Goal: Information Seeking & Learning: Check status

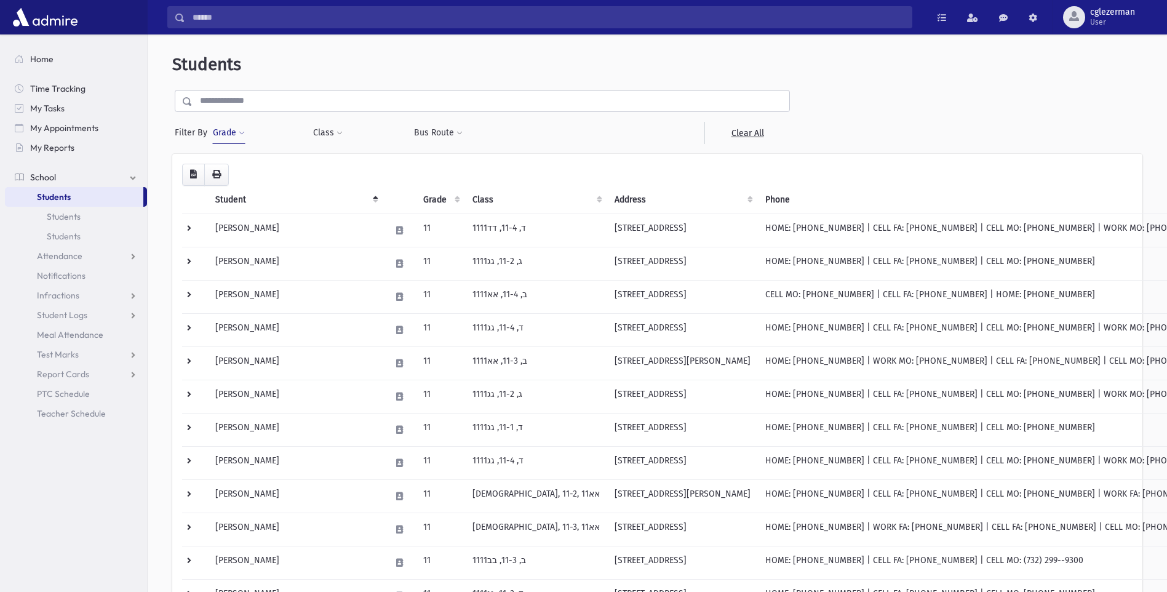
click at [133, 175] on link "School" at bounding box center [76, 177] width 142 height 20
click at [134, 174] on link "School" at bounding box center [76, 177] width 142 height 20
click at [87, 411] on span "Teacher Schedule" at bounding box center [71, 413] width 69 height 11
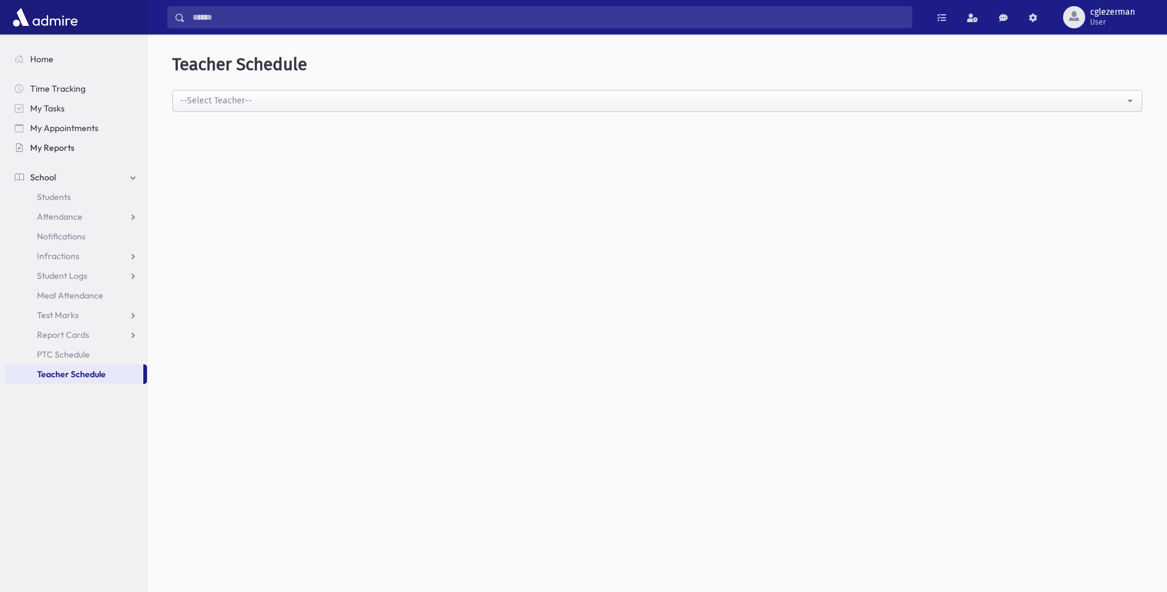
click at [46, 144] on span "My Reports" at bounding box center [52, 147] width 44 height 11
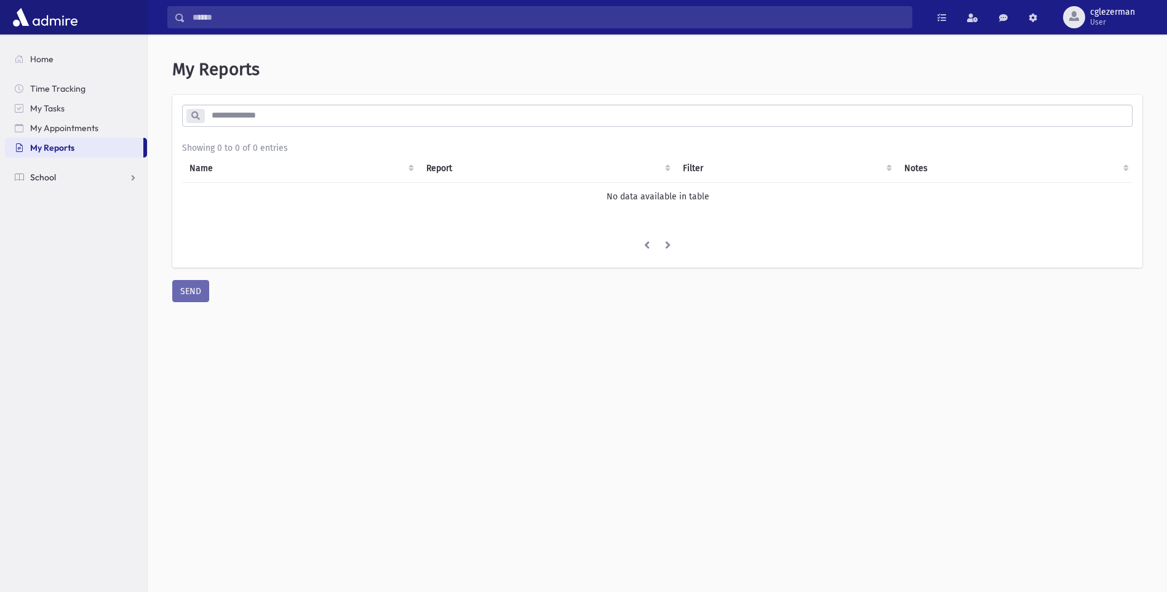
click at [133, 173] on link "School" at bounding box center [76, 177] width 142 height 20
click at [133, 214] on link "Attendance" at bounding box center [76, 217] width 142 height 20
click at [86, 433] on span "Teacher Schedule" at bounding box center [71, 432] width 69 height 11
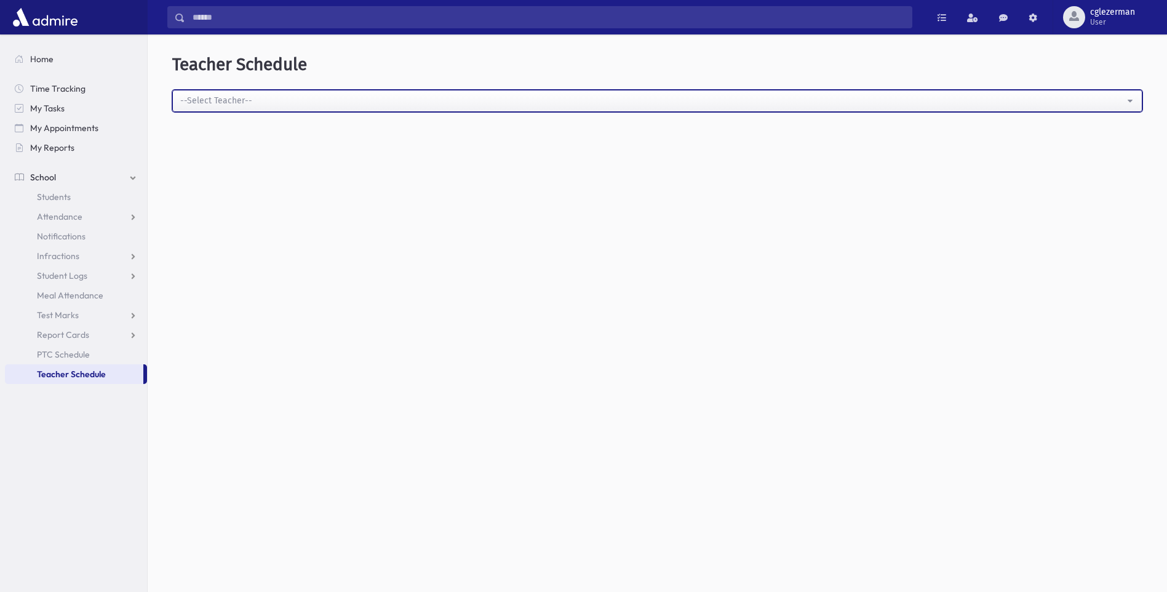
click at [1130, 99] on button "--Select Teacher--" at bounding box center [657, 101] width 970 height 22
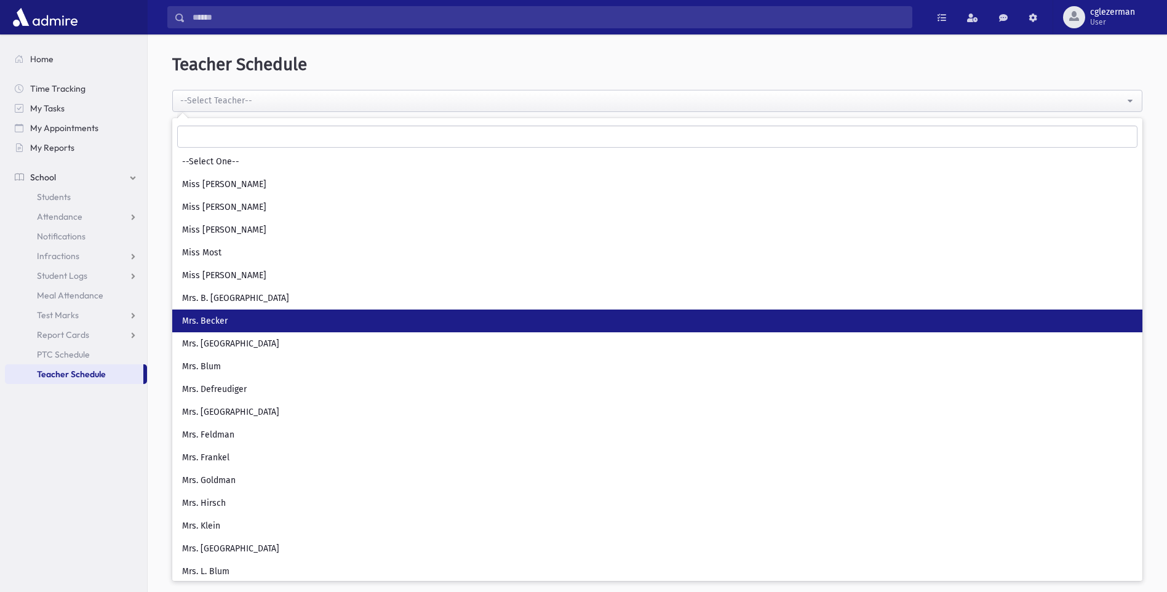
click at [257, 320] on link "Mrs. Becker" at bounding box center [657, 320] width 970 height 23
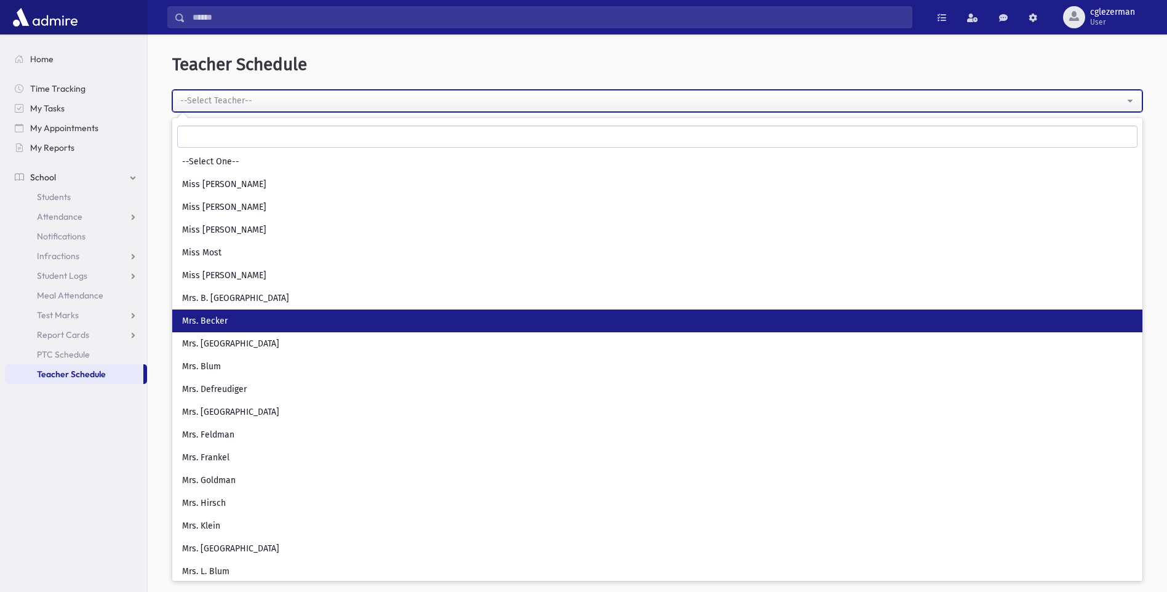
select select "***"
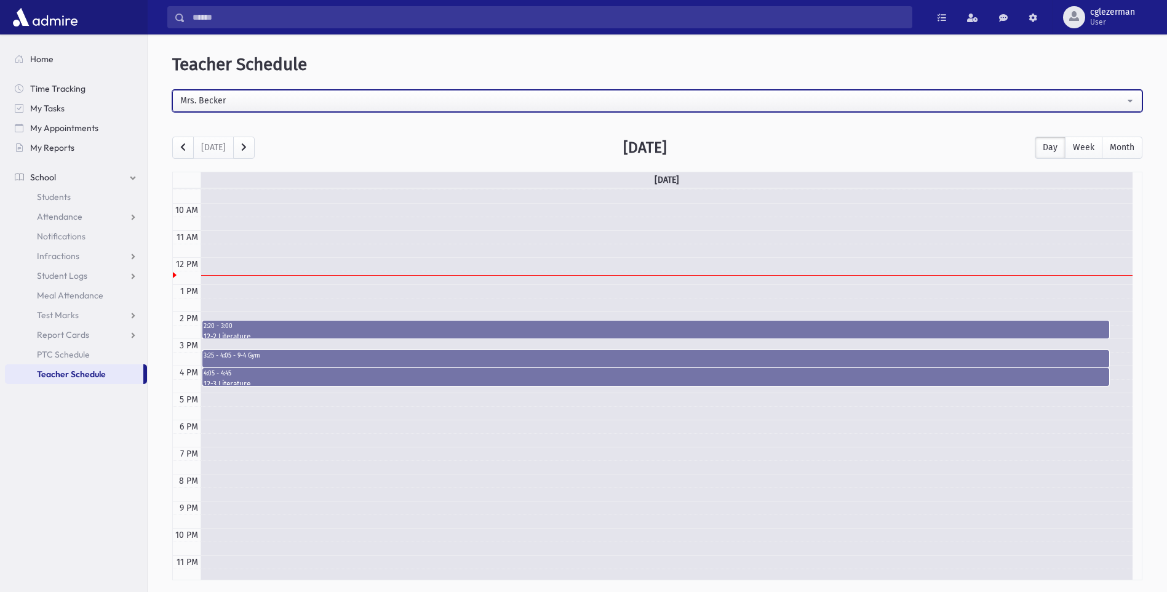
scroll to position [258, 0]
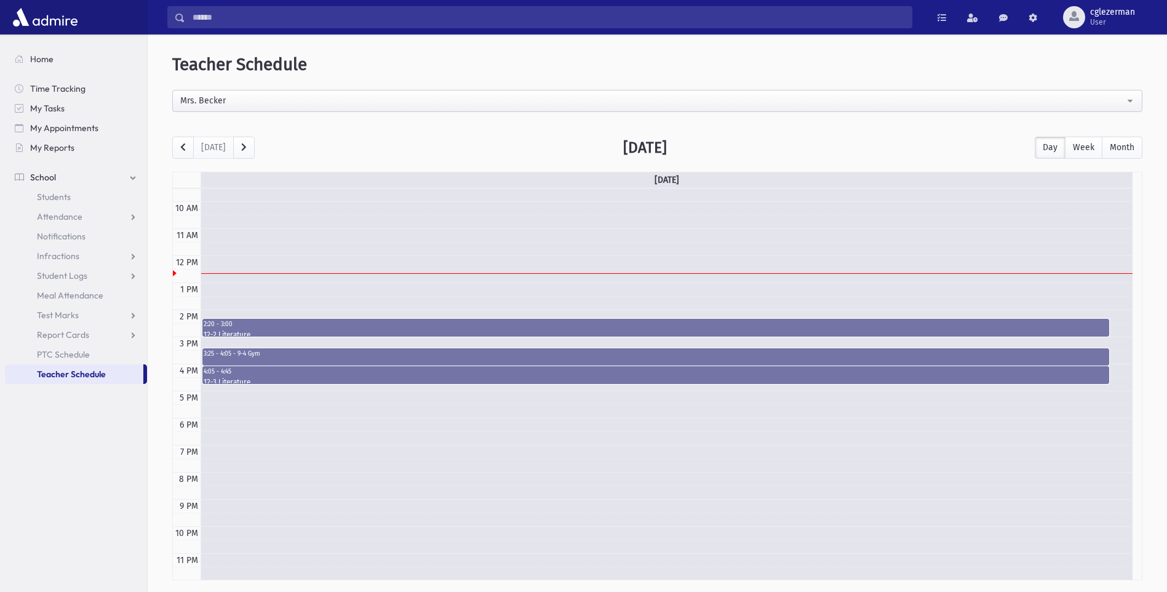
click at [104, 77] on ul "Home Time Tracking My Tasks My Appointments My Reports School School Students A…" at bounding box center [76, 216] width 142 height 335
